Goal: Task Accomplishment & Management: Use online tool/utility

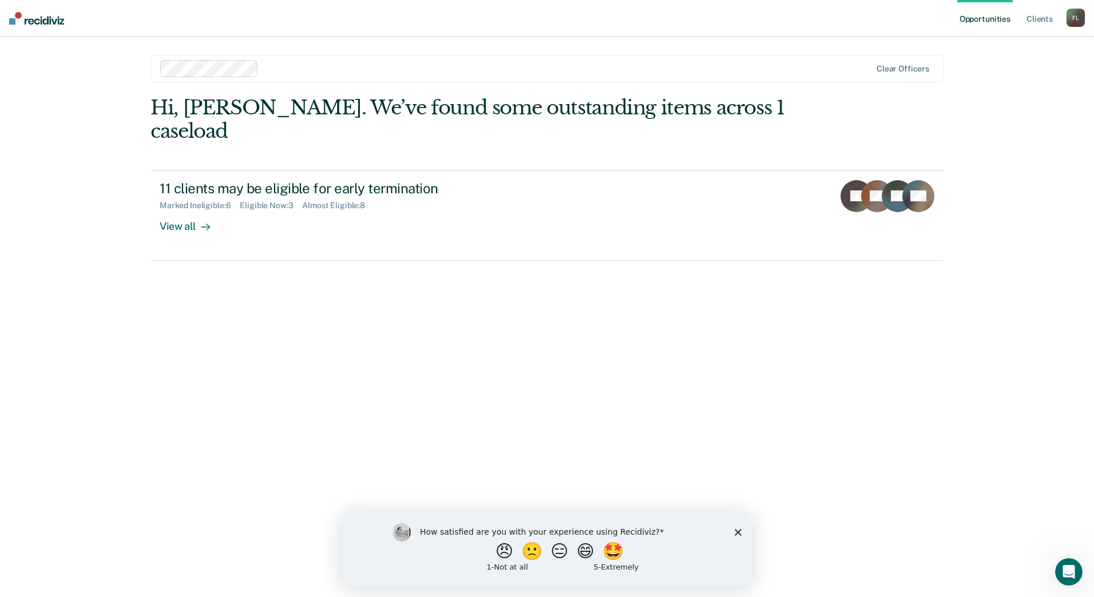
click at [738, 534] on icon "Close survey" at bounding box center [737, 532] width 7 height 7
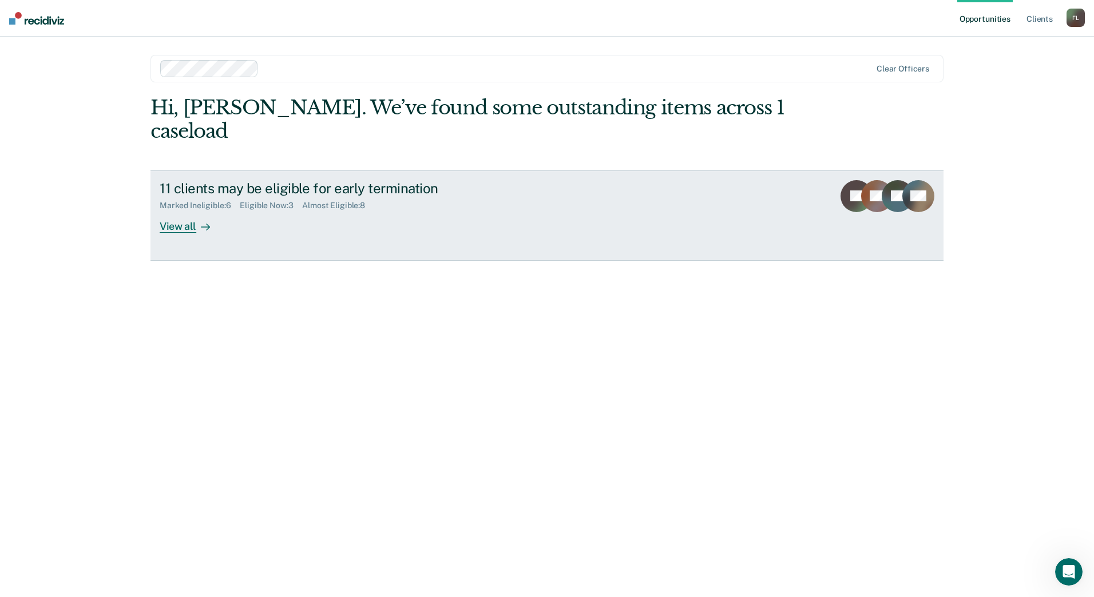
click at [175, 210] on div "View all" at bounding box center [192, 221] width 64 height 22
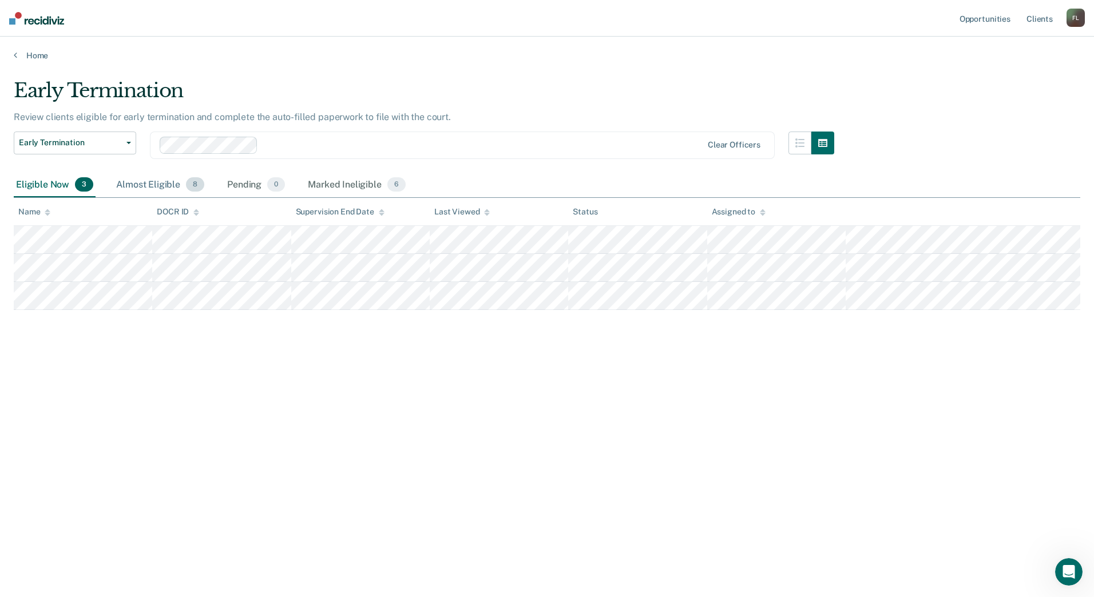
click at [152, 181] on div "Almost Eligible 8" at bounding box center [160, 185] width 93 height 25
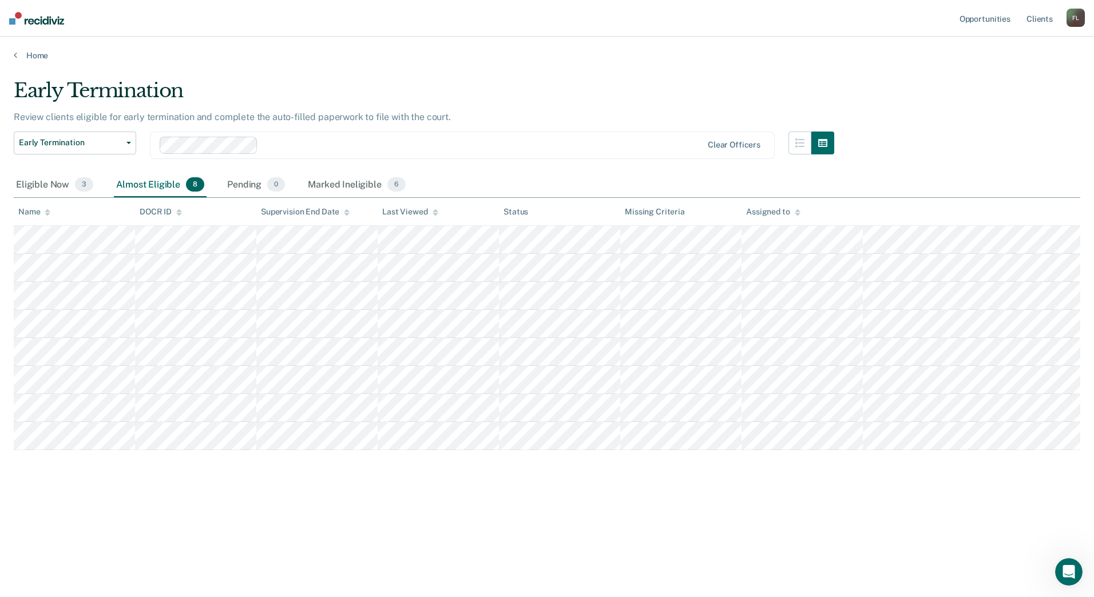
drag, startPoint x: 235, startPoint y: 178, endPoint x: 294, endPoint y: 178, distance: 59.5
click at [235, 180] on div "Pending 0" at bounding box center [256, 185] width 62 height 25
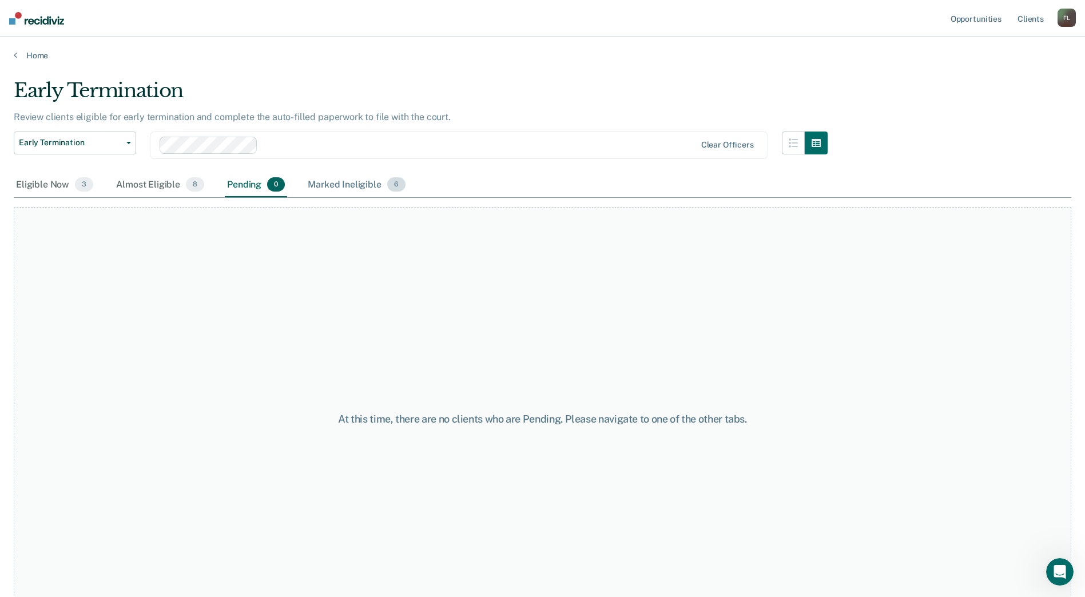
click at [331, 178] on div "Marked Ineligible 6" at bounding box center [356, 185] width 102 height 25
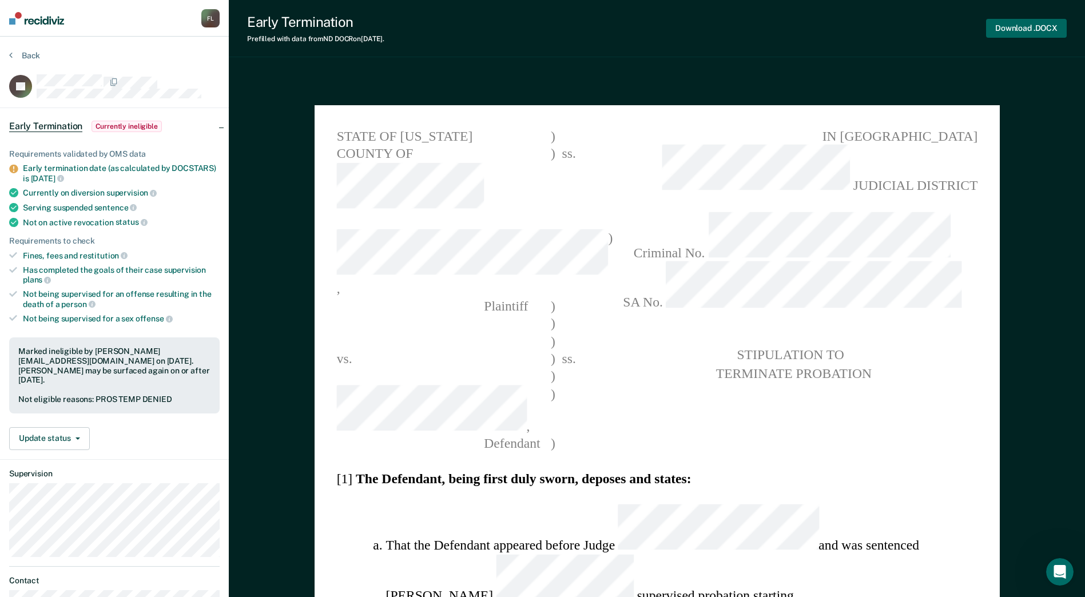
click at [1016, 26] on button "Download .DOCX" at bounding box center [1026, 28] width 81 height 19
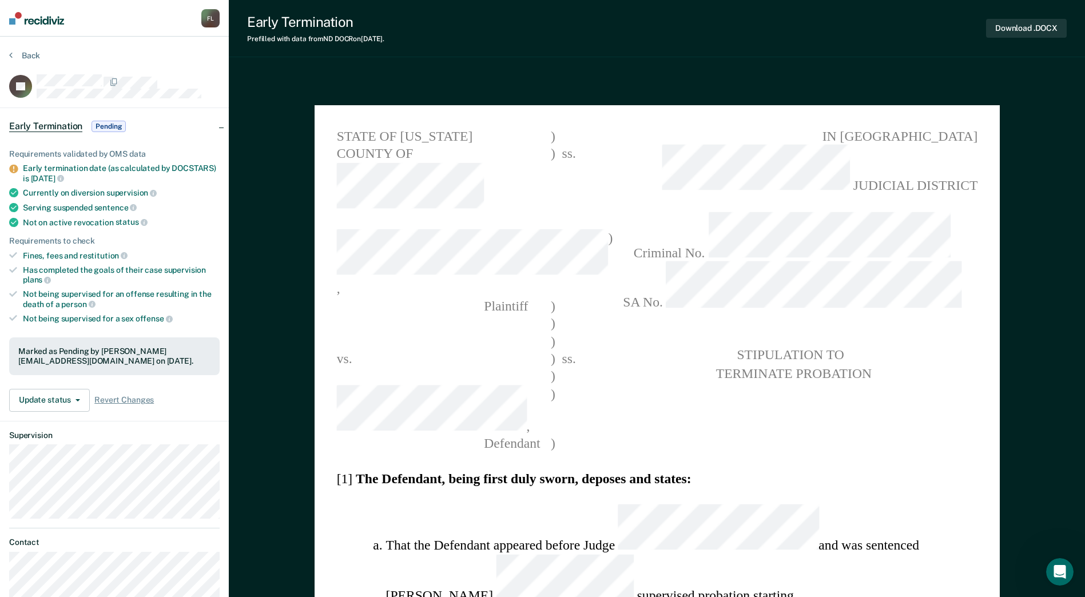
drag, startPoint x: 653, startPoint y: 137, endPoint x: 661, endPoint y: 140, distance: 8.5
click at [653, 138] on span "IN [GEOGRAPHIC_DATA]" at bounding box center [792, 137] width 371 height 18
click at [883, 262] on span "SA No." at bounding box center [792, 287] width 371 height 50
click at [890, 262] on span "SA No." at bounding box center [792, 287] width 371 height 50
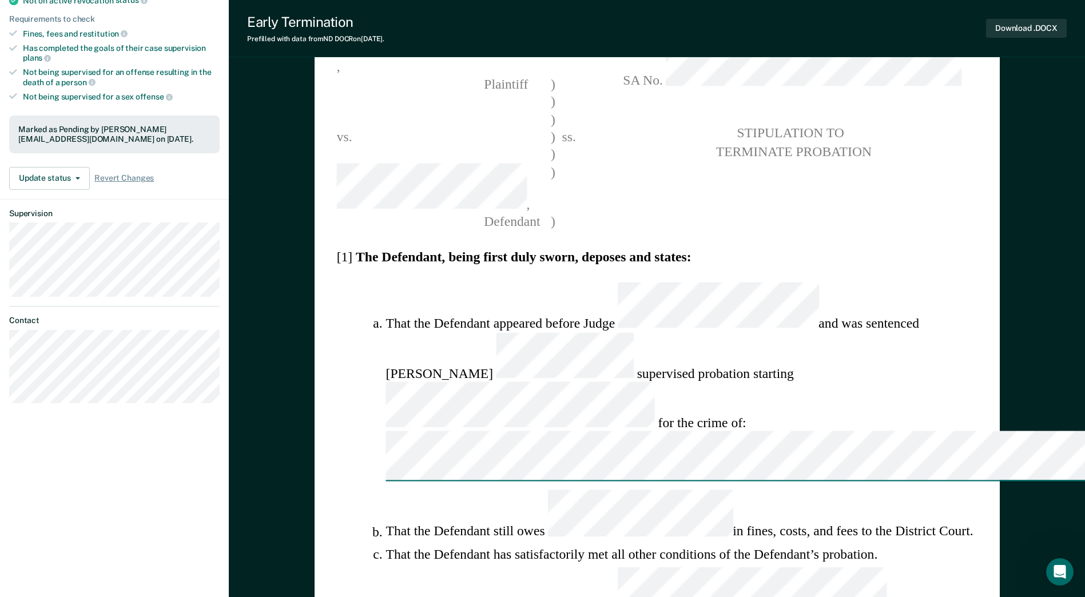
scroll to position [229, 0]
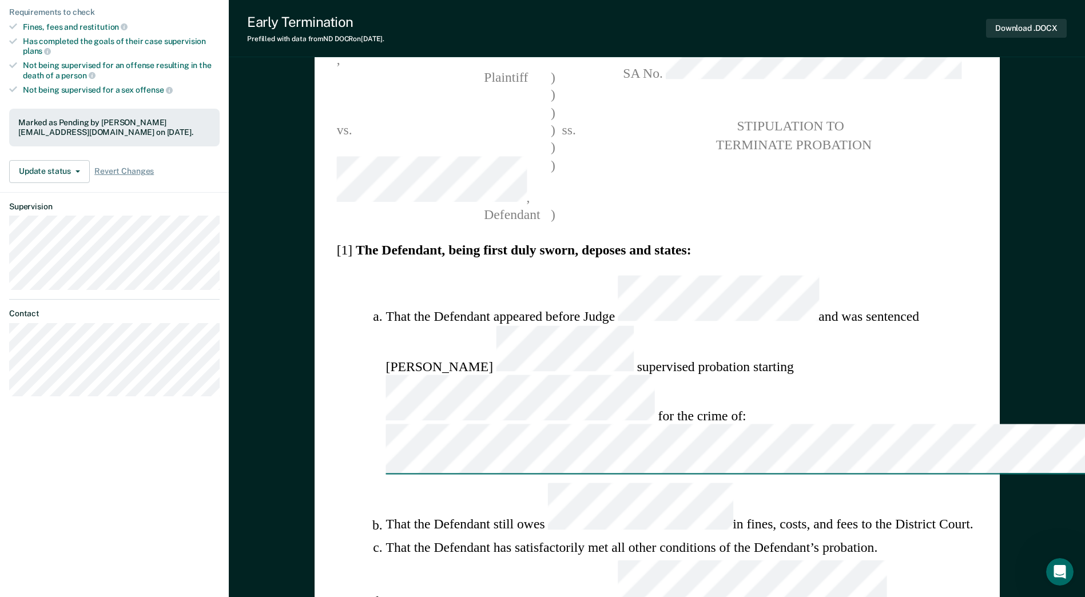
click at [881, 484] on li "That the Defendant still owes in fines, costs, and fees to the District Court." at bounding box center [682, 509] width 592 height 50
click at [873, 484] on li "That the Defendant still owes in fines, costs, and fees to the District Court." at bounding box center [682, 509] width 592 height 50
type textarea "x"
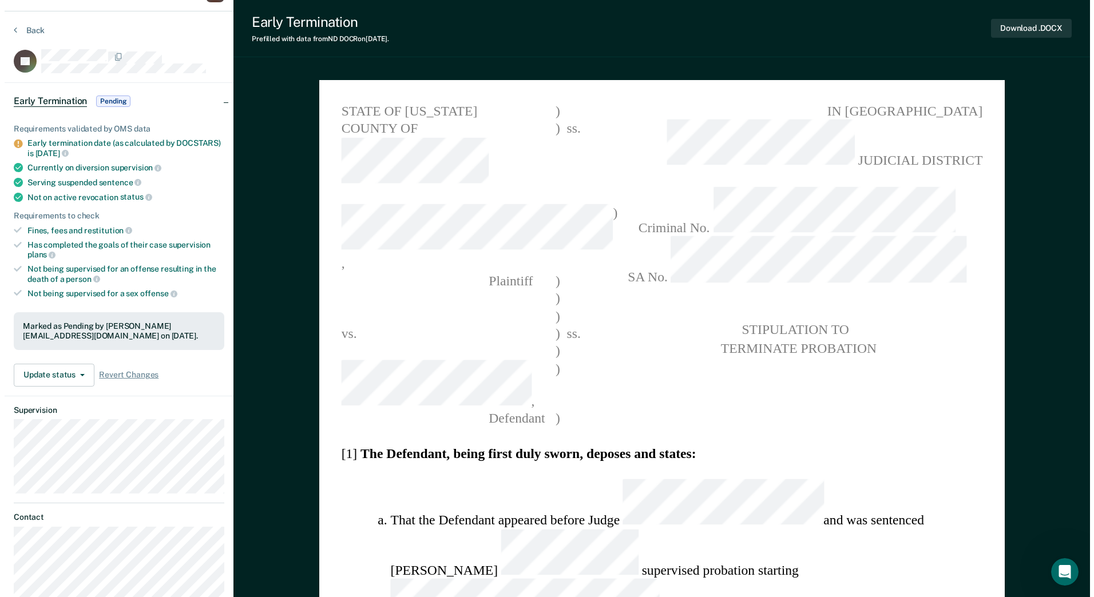
scroll to position [0, 0]
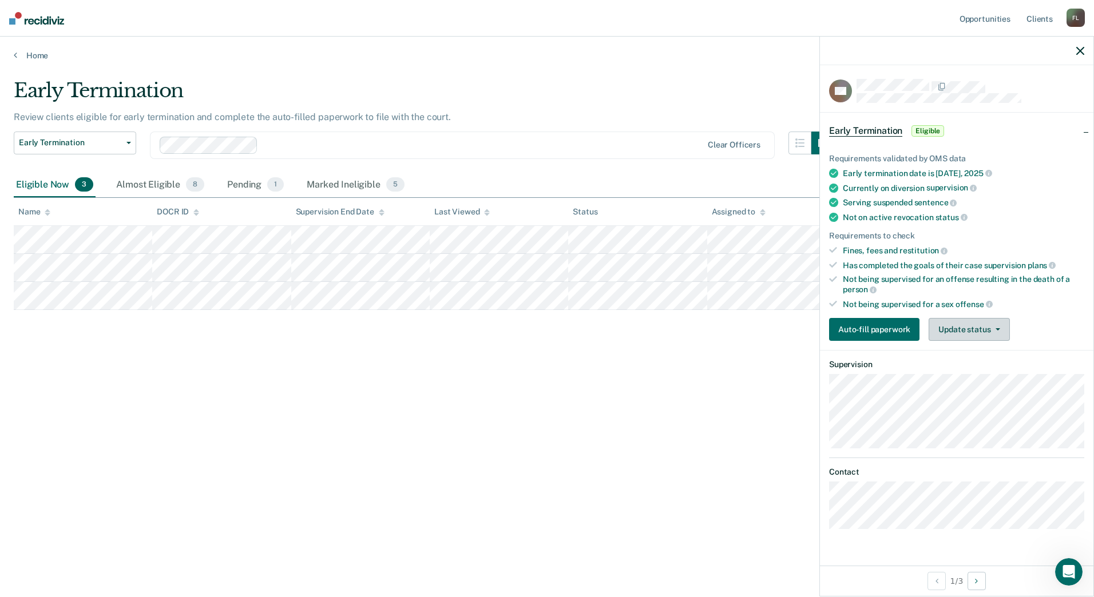
click at [966, 334] on button "Update status" at bounding box center [968, 329] width 81 height 23
click at [968, 360] on button "[PERSON_NAME]" at bounding box center [983, 357] width 110 height 18
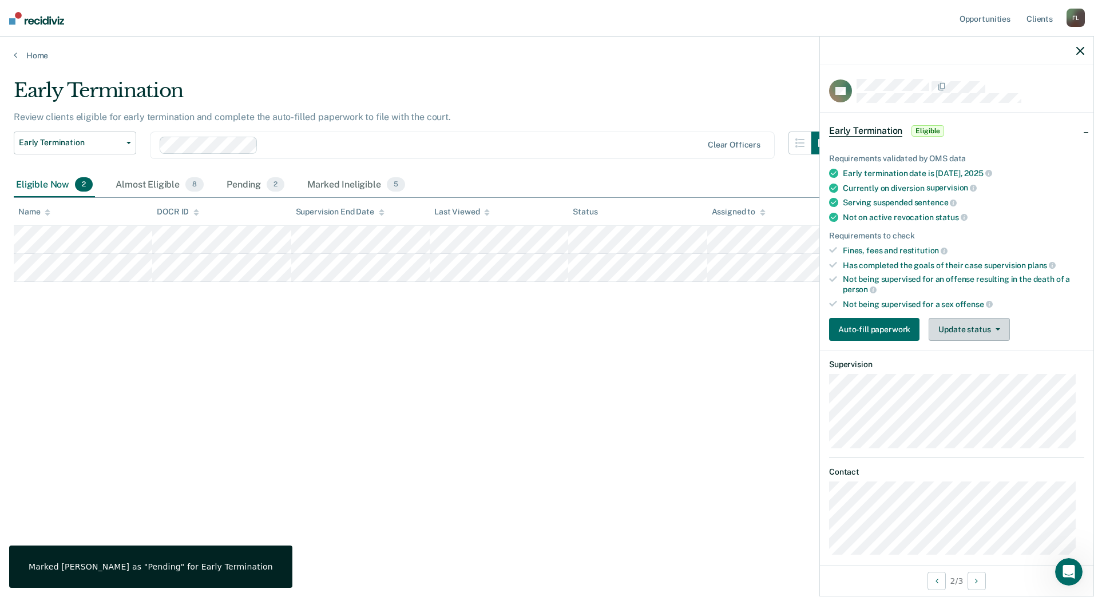
click at [960, 325] on button "Update status" at bounding box center [968, 329] width 81 height 23
click at [960, 374] on button "Mark Ineligible" at bounding box center [983, 375] width 110 height 18
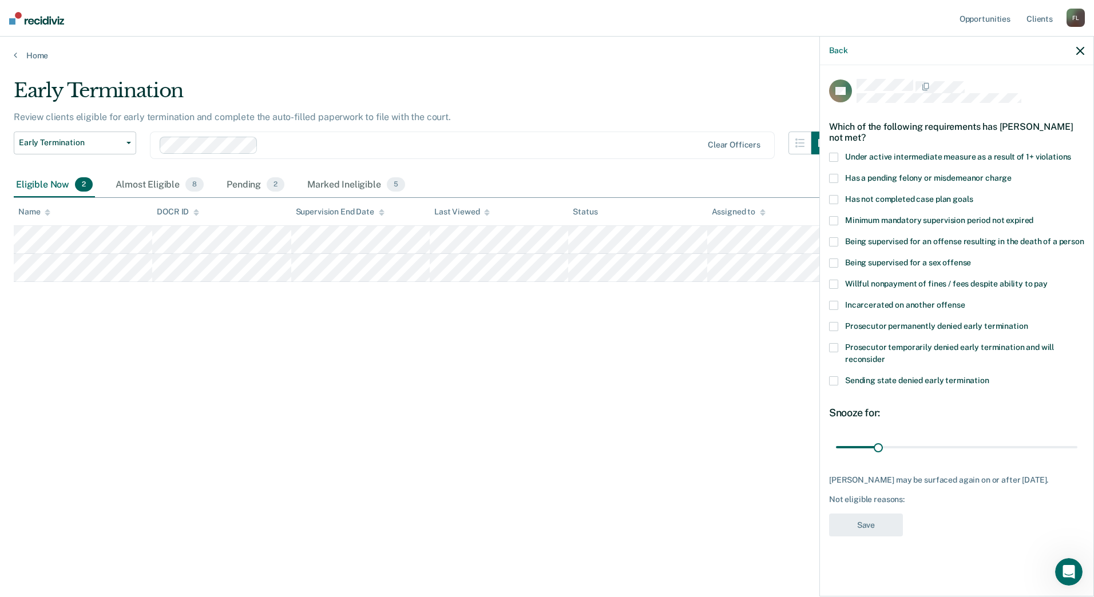
click at [834, 195] on span at bounding box center [833, 199] width 9 height 9
drag, startPoint x: 876, startPoint y: 446, endPoint x: 982, endPoint y: 460, distance: 106.2
click at [982, 457] on input "range" at bounding box center [956, 447] width 241 height 20
drag, startPoint x: 982, startPoint y: 460, endPoint x: 1004, endPoint y: 448, distance: 25.6
click at [1007, 451] on div "AC Which of the following requirements has [PERSON_NAME] not met? Under active …" at bounding box center [956, 311] width 255 height 465
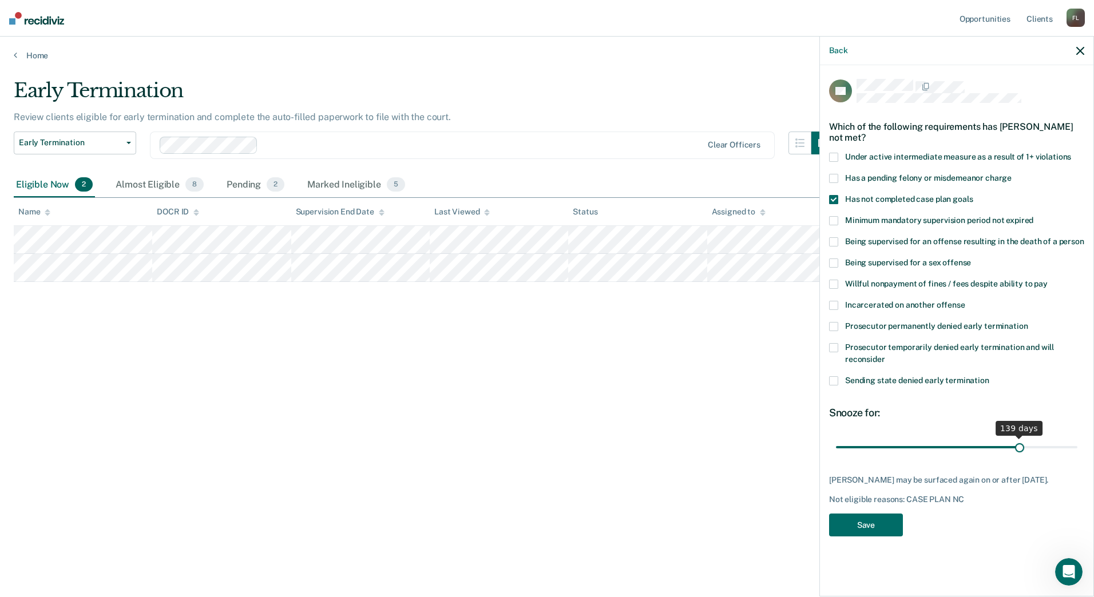
drag, startPoint x: 980, startPoint y: 446, endPoint x: 1019, endPoint y: 452, distance: 39.3
type input "139"
click at [1019, 451] on input "range" at bounding box center [956, 447] width 241 height 20
click at [855, 525] on button "Save" at bounding box center [866, 525] width 74 height 23
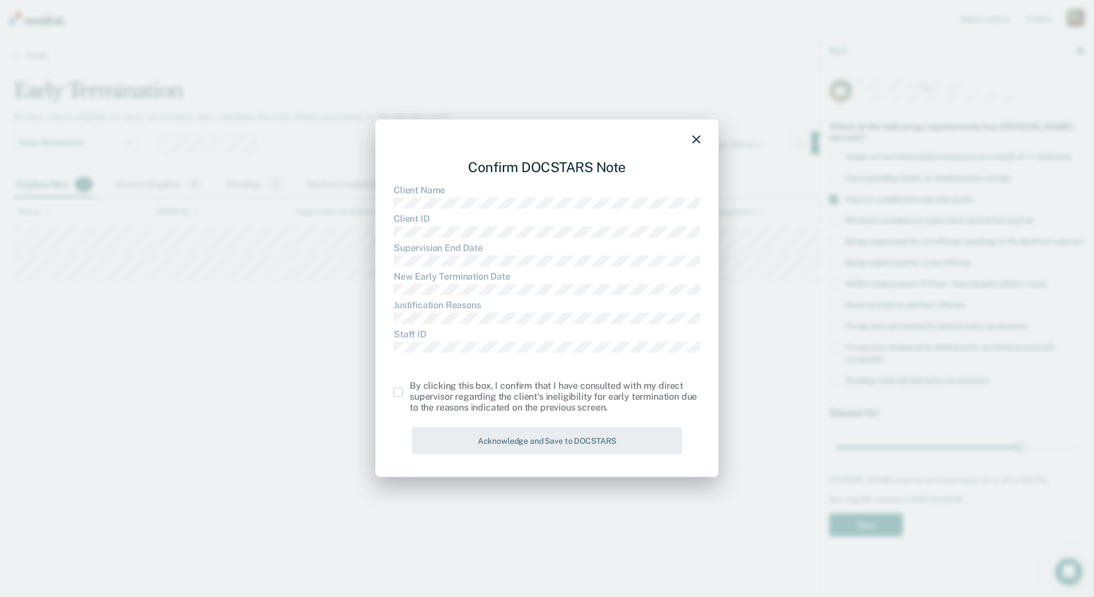
drag, startPoint x: 395, startPoint y: 392, endPoint x: 415, endPoint y: 402, distance: 22.3
click at [396, 393] on span at bounding box center [398, 392] width 9 height 9
click at [410, 388] on input "checkbox" at bounding box center [410, 388] width 0 height 0
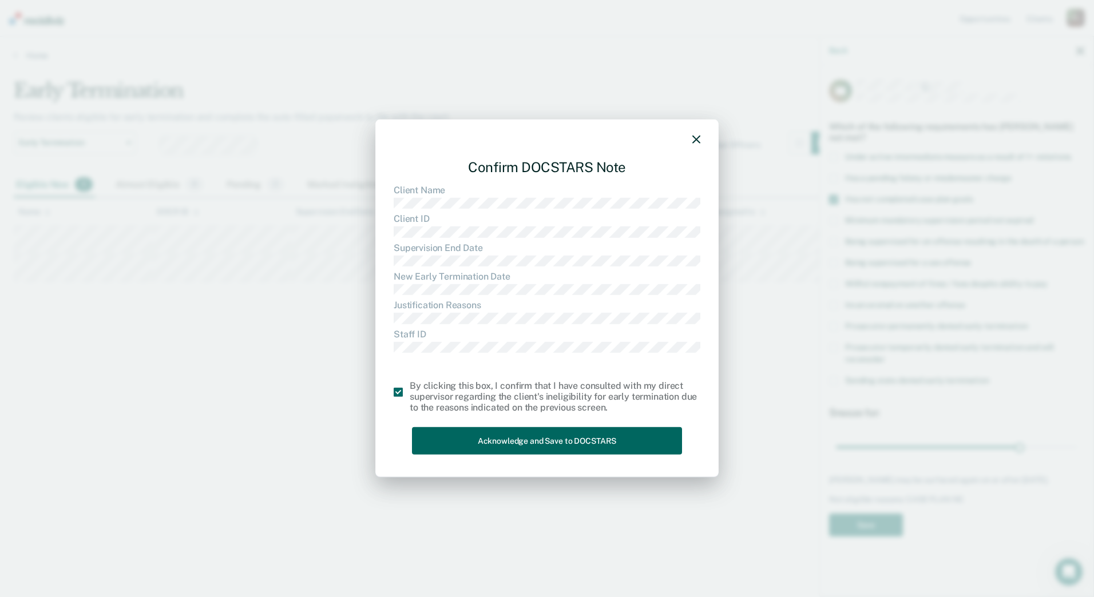
click at [523, 446] on button "Acknowledge and Save to DOCSTARS" at bounding box center [547, 441] width 270 height 28
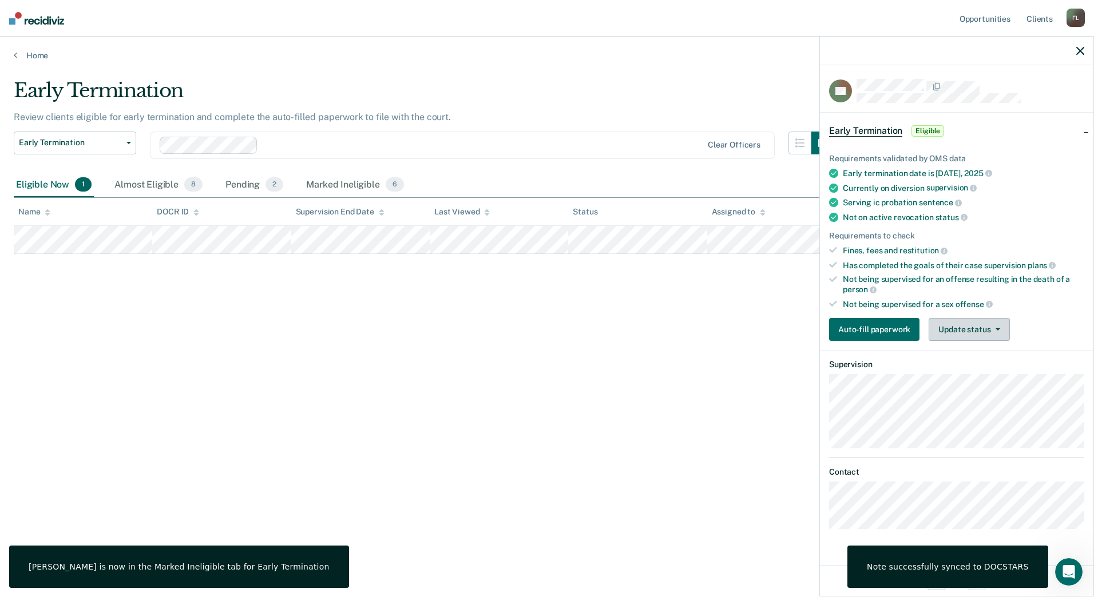
click at [955, 331] on button "Update status" at bounding box center [968, 329] width 81 height 23
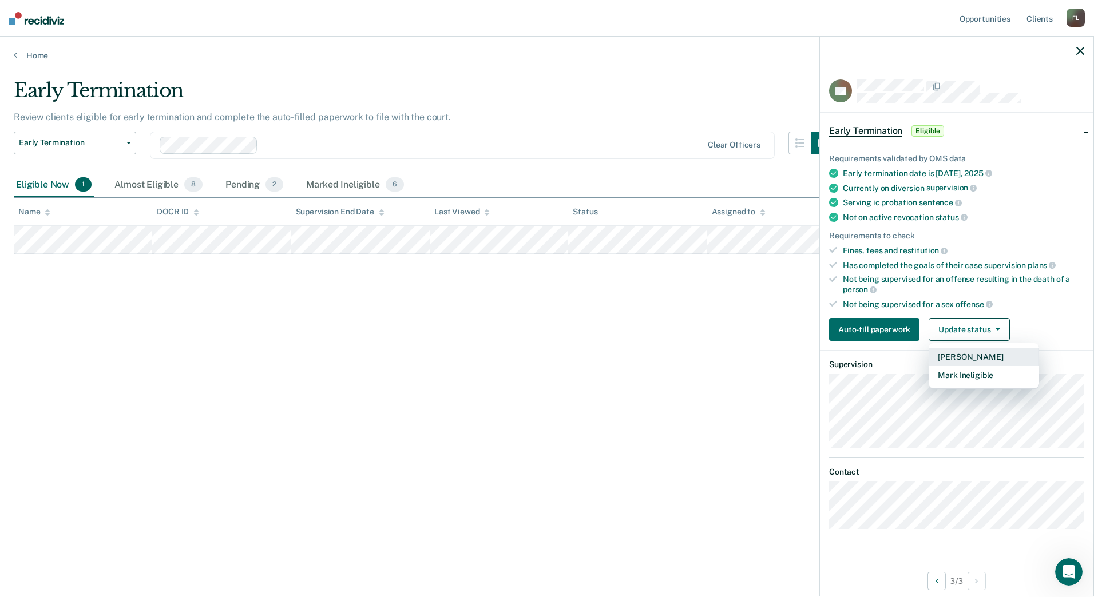
click at [960, 357] on button "[PERSON_NAME]" at bounding box center [983, 357] width 110 height 18
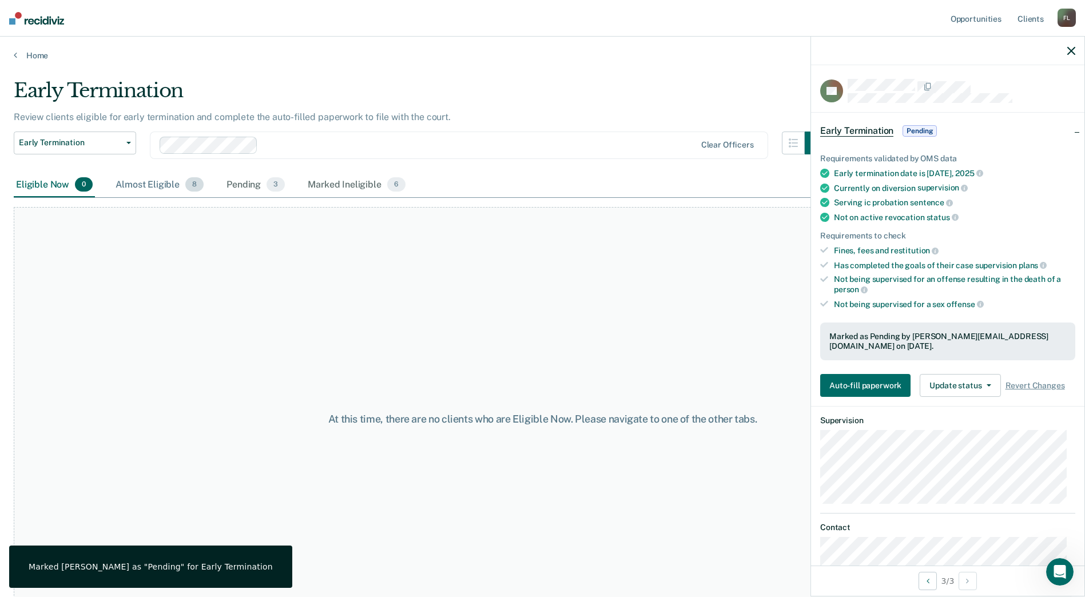
click at [155, 191] on div "Almost Eligible 8" at bounding box center [159, 185] width 93 height 25
